Goal: Transaction & Acquisition: Book appointment/travel/reservation

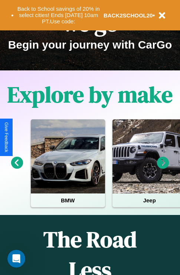
scroll to position [114, 0]
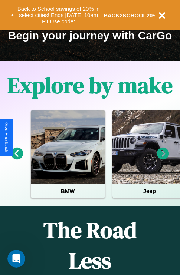
click at [17, 159] on icon at bounding box center [17, 154] width 12 height 12
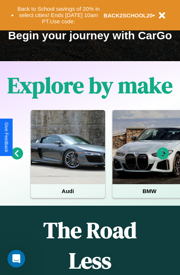
click at [163, 159] on icon at bounding box center [163, 154] width 12 height 12
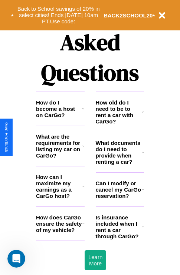
scroll to position [898, 0]
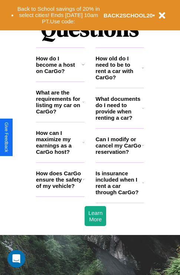
click at [143, 111] on icon at bounding box center [143, 108] width 2 height 6
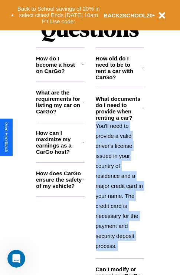
click at [119, 185] on p "You'll need to provide a valid driver's license issued in your country of resid…" at bounding box center [120, 186] width 49 height 130
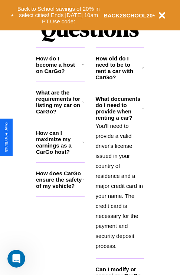
click at [60, 114] on h3 "What are the requirements for listing my car on CarGo?" at bounding box center [59, 101] width 46 height 25
click at [60, 74] on h3 "How do I become a host on CarGo?" at bounding box center [59, 64] width 46 height 19
click at [119, 80] on h3 "How old do I need to be to rent a car with CarGo?" at bounding box center [119, 67] width 46 height 25
click at [60, 74] on h3 "How do I become a host on CarGo?" at bounding box center [59, 64] width 46 height 19
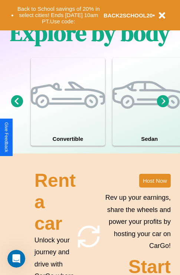
scroll to position [476, 0]
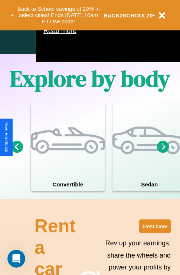
click at [163, 153] on icon at bounding box center [163, 147] width 12 height 12
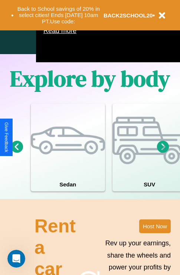
click at [163, 153] on icon at bounding box center [163, 147] width 12 height 12
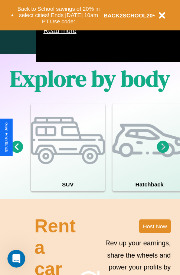
click at [163, 153] on icon at bounding box center [163, 147] width 12 height 12
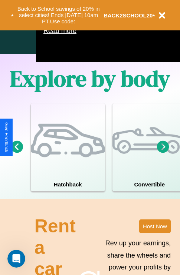
click at [163, 153] on icon at bounding box center [163, 147] width 12 height 12
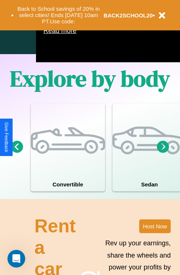
click at [163, 153] on icon at bounding box center [163, 147] width 12 height 12
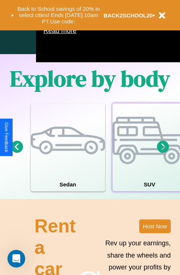
click at [149, 158] on div at bounding box center [149, 140] width 74 height 74
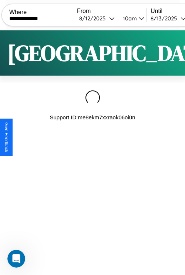
type input "**********"
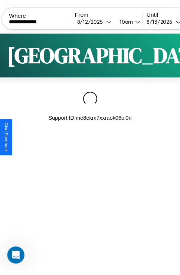
scroll to position [0, 63]
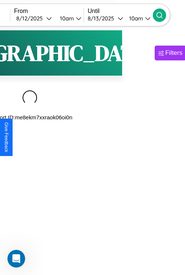
click at [164, 15] on icon at bounding box center [159, 14] width 7 height 7
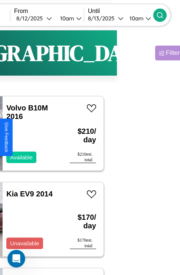
click at [166, 57] on div "Filters" at bounding box center [174, 52] width 17 height 7
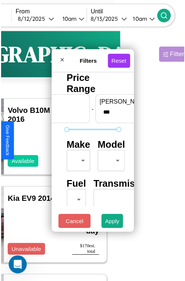
scroll to position [22, 0]
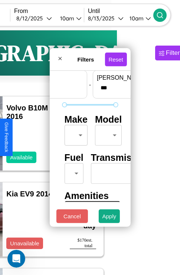
click at [75, 133] on body "**********" at bounding box center [27, 153] width 180 height 306
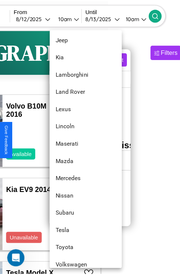
scroll to position [402, 0]
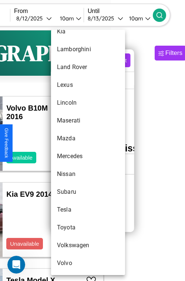
click at [74, 192] on li "Subaru" at bounding box center [88, 192] width 74 height 18
type input "******"
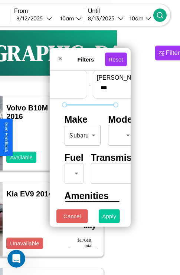
click at [109, 218] on button "Apply" at bounding box center [110, 216] width 22 height 14
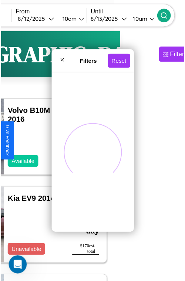
scroll to position [0, 0]
